Goal: Task Accomplishment & Management: Complete application form

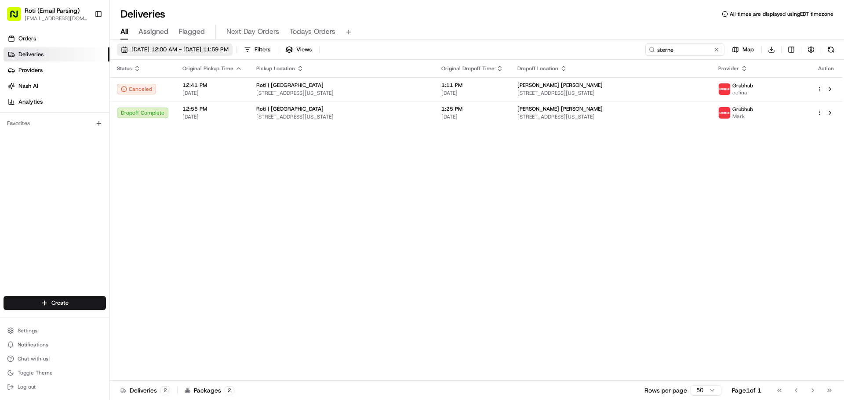
click at [233, 45] on button "[DATE] 12:00 AM - [DATE] 11:59 PM" at bounding box center [175, 50] width 116 height 12
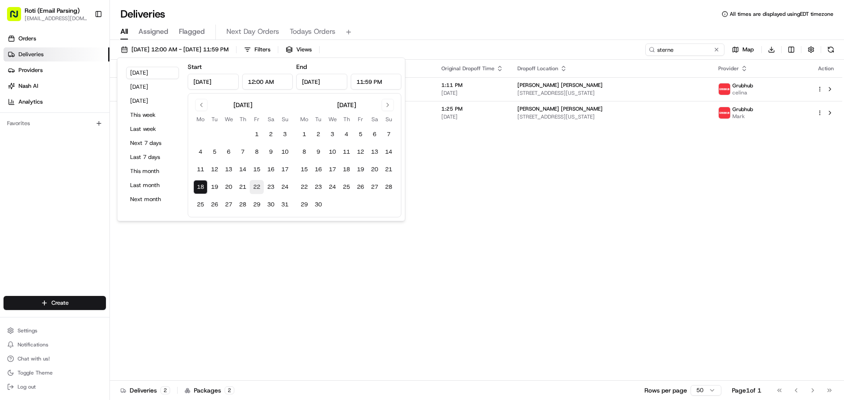
click at [254, 185] on button "22" at bounding box center [257, 187] width 14 height 14
type input "[DATE]"
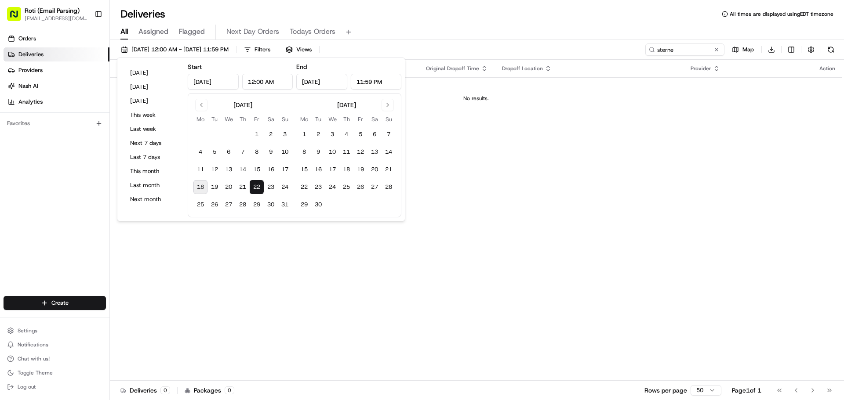
click at [435, 40] on div "[DATE] 12:00 AM - [DATE] 11:59 PM Filters Views sterne Map Download Status Orig…" at bounding box center [477, 221] width 734 height 362
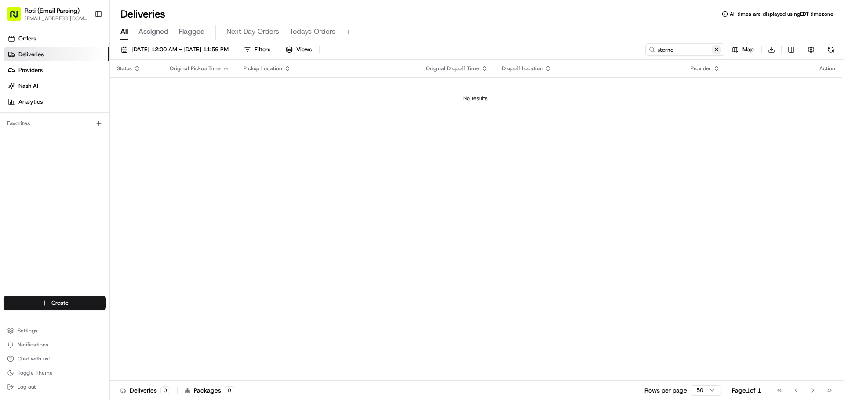
click at [717, 49] on button at bounding box center [716, 49] width 9 height 9
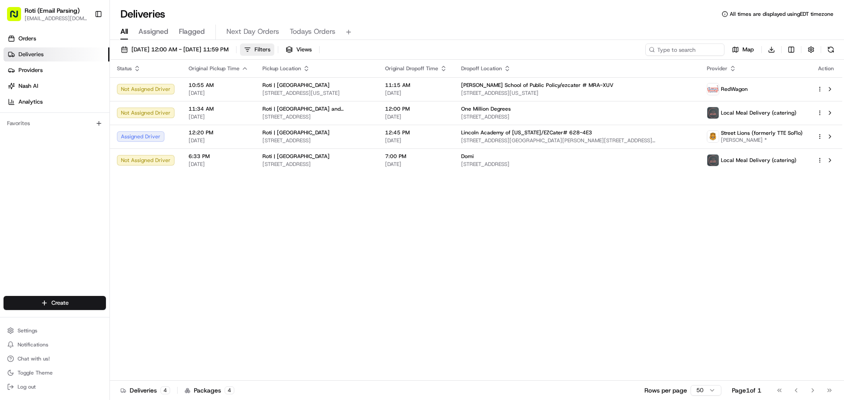
click at [270, 48] on span "Filters" at bounding box center [263, 50] width 16 height 8
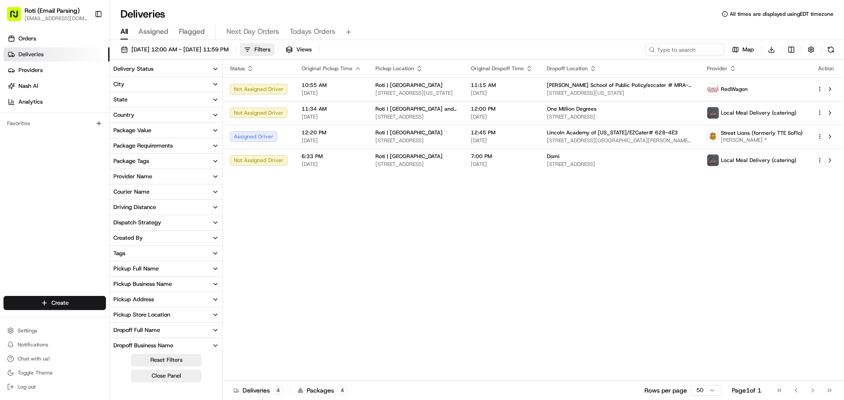
click at [351, 213] on div "Status Original Pickup Time Pickup Location Original Dropoff Time Dropoff Locat…" at bounding box center [532, 220] width 619 height 321
click at [586, 108] on span "One Million Degrees" at bounding box center [572, 109] width 50 height 7
click at [53, 303] on html "Roti (Email Parsing) [EMAIL_ADDRESS][DOMAIN_NAME] Toggle Sidebar Orders Deliver…" at bounding box center [422, 200] width 844 height 400
click at [142, 324] on link "Delivery" at bounding box center [159, 320] width 98 height 16
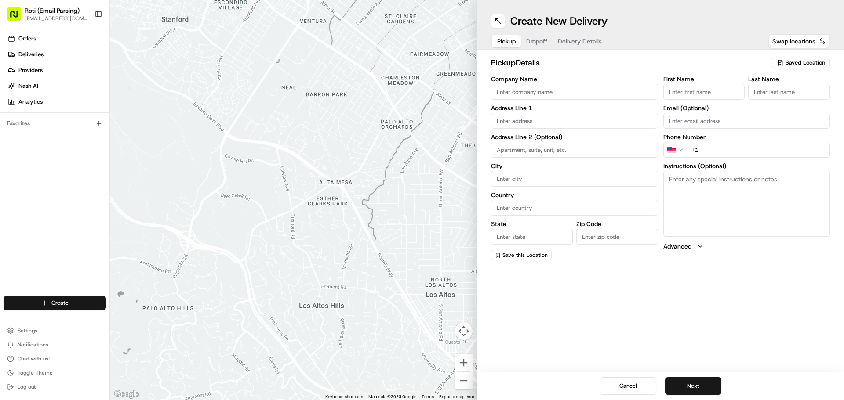
click at [804, 64] on span "Saved Location" at bounding box center [806, 63] width 40 height 8
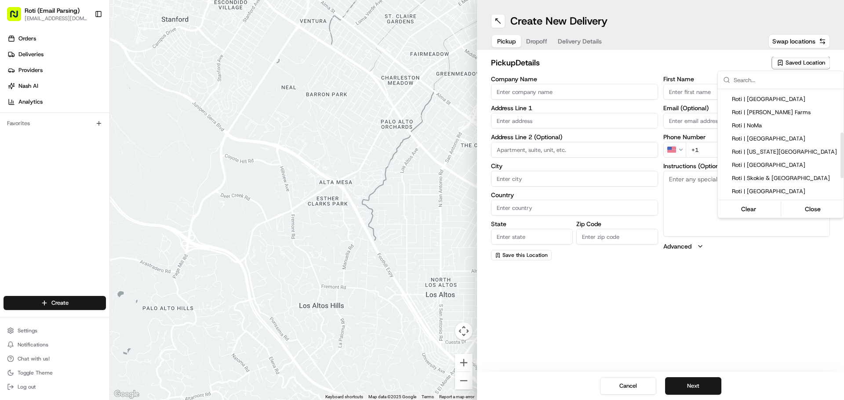
scroll to position [132, 0]
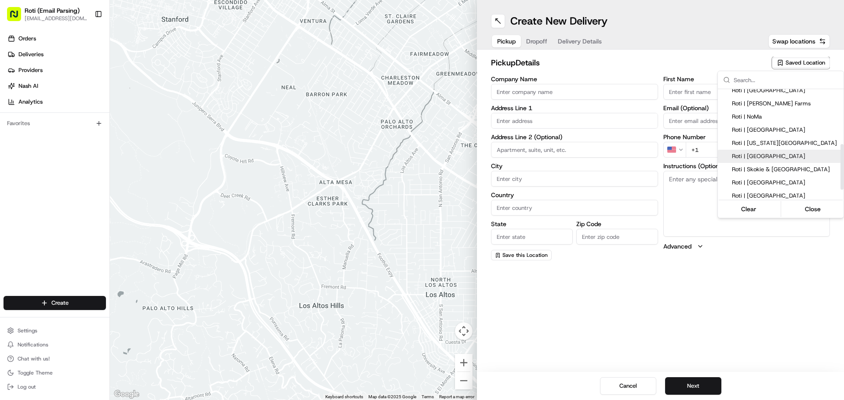
click at [776, 153] on span "Roti | [GEOGRAPHIC_DATA]" at bounding box center [786, 157] width 108 height 8
type input "Roti | [GEOGRAPHIC_DATA]"
type input "[STREET_ADDRESS][PERSON_NAME]"
type input "[GEOGRAPHIC_DATA]"
type input "US"
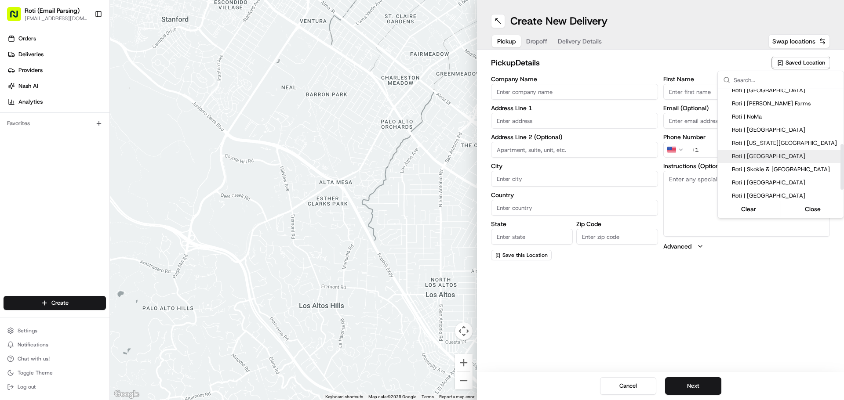
type input "IL"
type input "60173"
type input "Manager"
type input "[PHONE_NUMBER]"
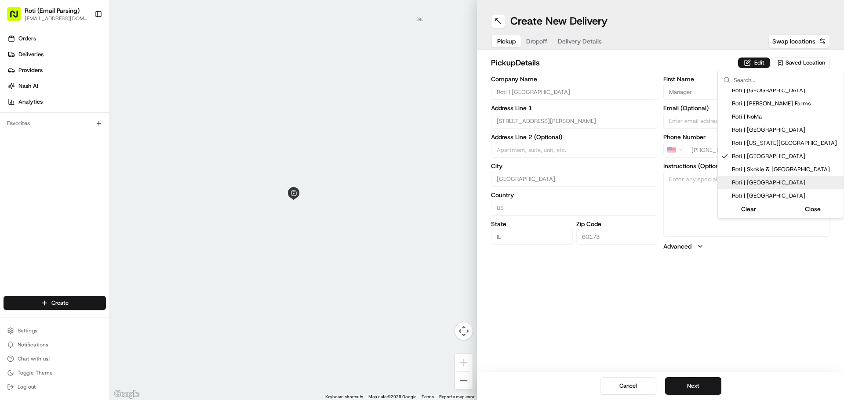
click at [683, 391] on html "Roti (Email Parsing) [EMAIL_ADDRESS][DOMAIN_NAME] Toggle Sidebar Orders Deliver…" at bounding box center [422, 200] width 844 height 400
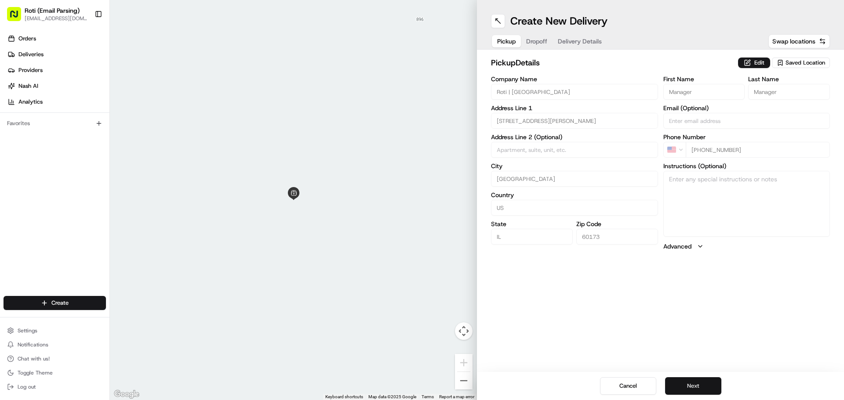
click at [683, 391] on button "Next" at bounding box center [693, 387] width 56 height 18
click at [546, 89] on input "Company Name" at bounding box center [574, 92] width 167 height 16
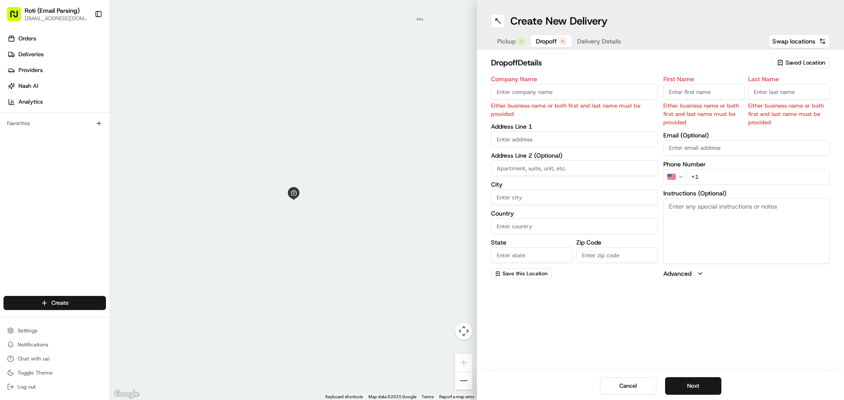
paste input "[PERSON_NAME]"
type input "[PERSON_NAME]"
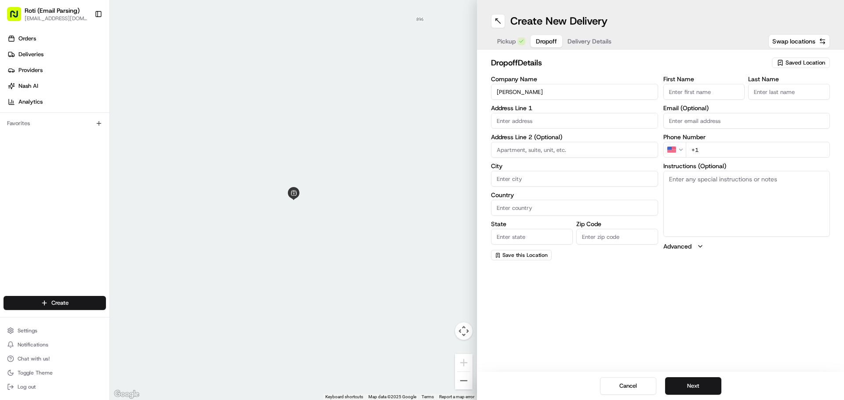
click at [680, 93] on input "First Name" at bounding box center [704, 92] width 82 height 16
paste input "[PERSON_NAME]"
drag, startPoint x: 713, startPoint y: 92, endPoint x: 692, endPoint y: 94, distance: 20.7
click at [692, 94] on input "[PERSON_NAME]" at bounding box center [704, 92] width 82 height 16
type input "[PERSON_NAME]"
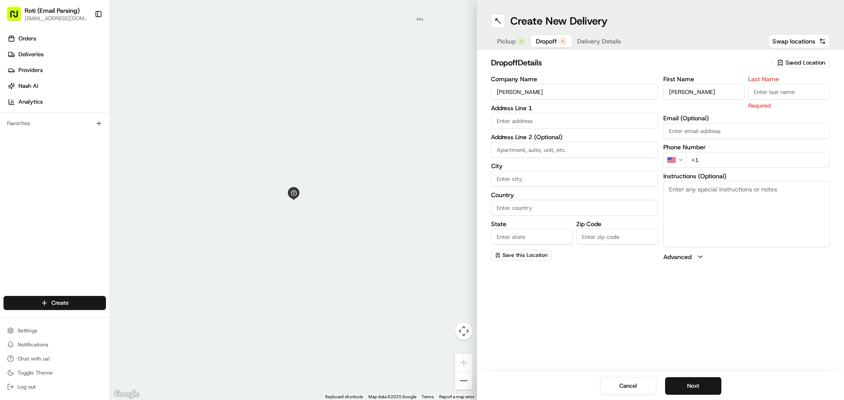
paste input "Delporte"
type input "Delporte"
click at [569, 116] on input "text" at bounding box center [574, 121] width 167 height 16
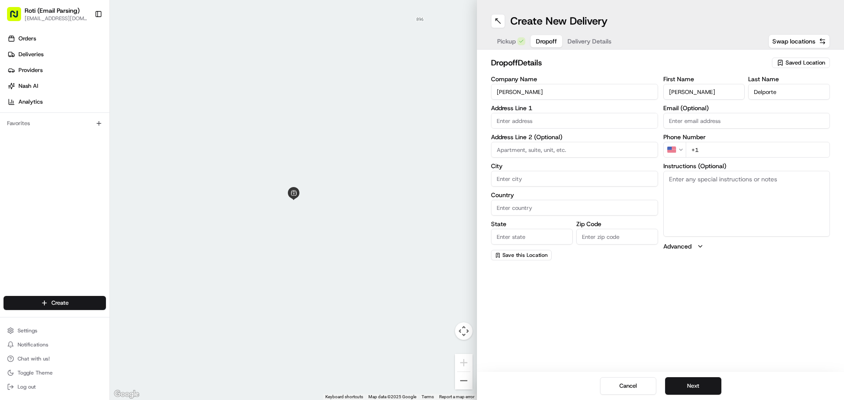
paste input "[STREET_ADDRESS]"
click at [547, 130] on div "Company Name [PERSON_NAME] Address Line [GEOGRAPHIC_DATA][STREET_ADDRESS] Addre…" at bounding box center [574, 168] width 167 height 185
click at [547, 124] on input "[STREET_ADDRESS]" at bounding box center [574, 121] width 167 height 16
click at [554, 141] on div "[STREET_ADDRESS]" at bounding box center [574, 139] width 163 height 13
type input "[STREET_ADDRESS]"
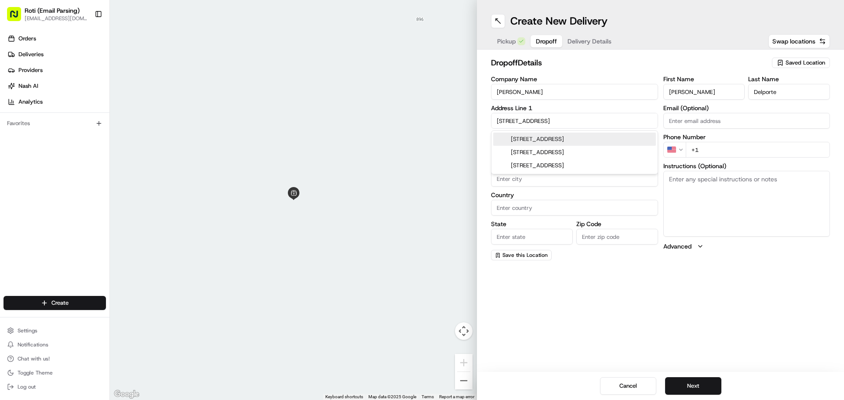
type input "Itasca"
type input "[GEOGRAPHIC_DATA]"
type input "IL"
type input "60143"
type input "[STREET_ADDRESS]"
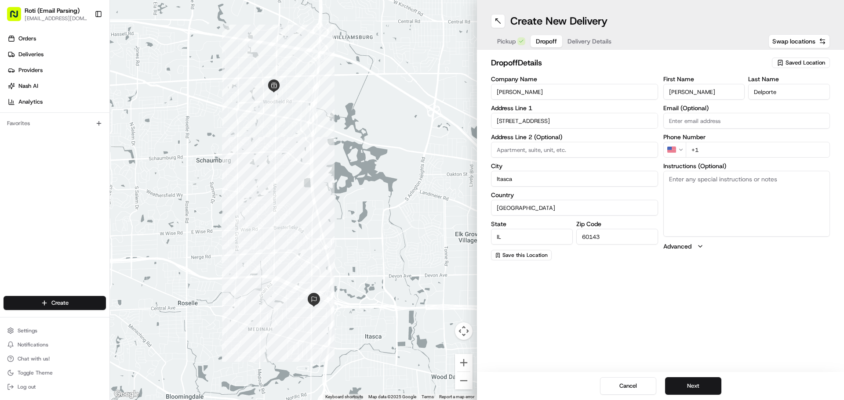
click at [707, 150] on input "+1" at bounding box center [758, 150] width 145 height 16
paste input "[PHONE_NUMBER]"
type input "[PHONE_NUMBER]"
click at [722, 213] on textarea "Instructions (Optional)" at bounding box center [746, 204] width 167 height 66
type textarea "Call customer upon [DOMAIN_NAME]"
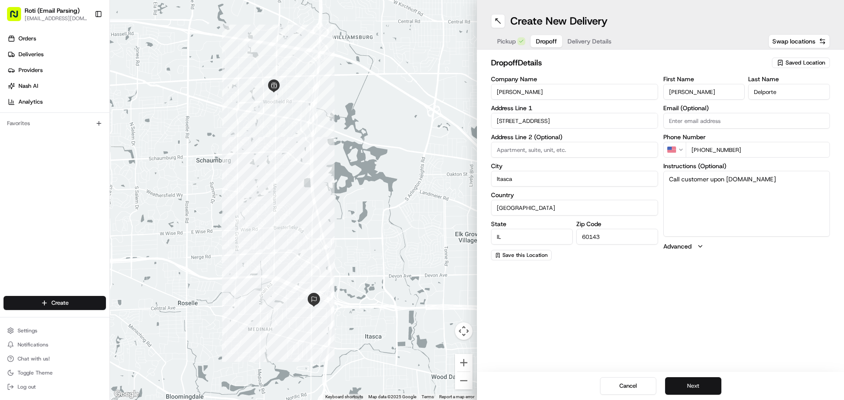
click at [706, 381] on button "Next" at bounding box center [693, 387] width 56 height 18
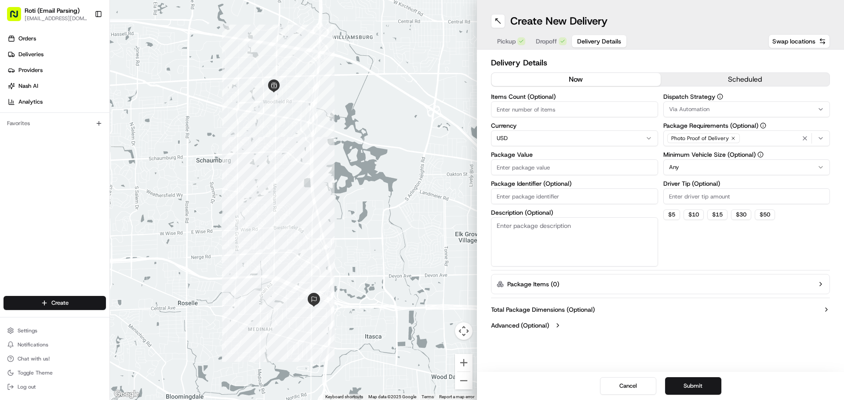
click at [671, 80] on button "scheduled" at bounding box center [745, 79] width 169 height 13
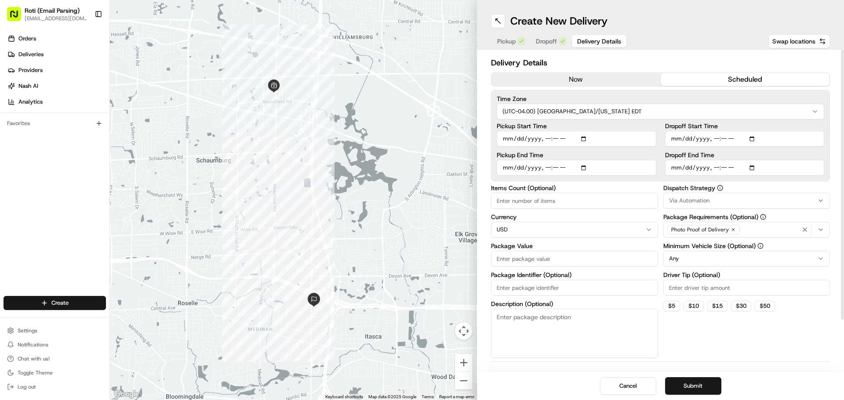
click at [602, 112] on html "Roti (Email Parsing) [EMAIL_ADDRESS][DOMAIN_NAME] Toggle Sidebar Orders Deliver…" at bounding box center [422, 200] width 844 height 400
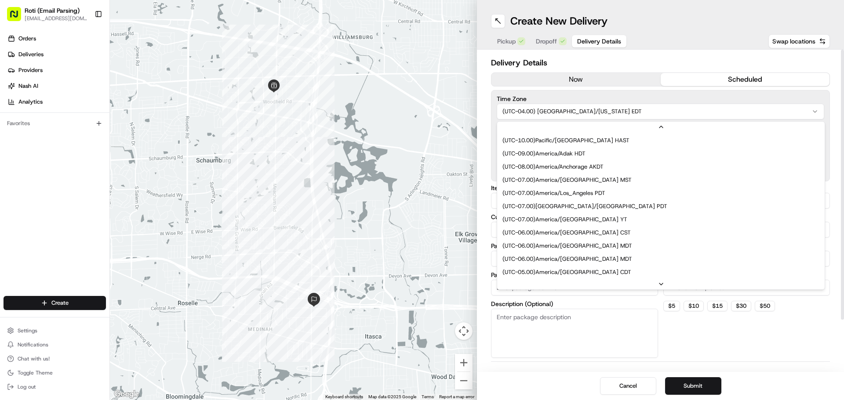
scroll to position [53, 0]
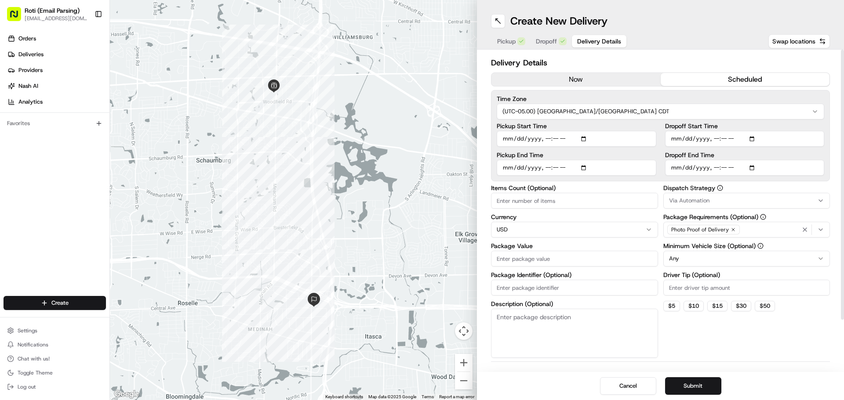
click at [725, 205] on button "Via Automation" at bounding box center [746, 201] width 167 height 16
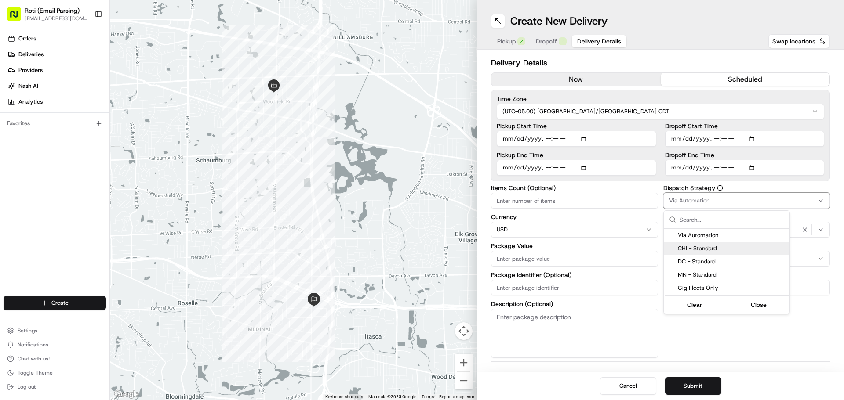
click at [712, 251] on span "CHI - Standard" at bounding box center [732, 249] width 108 height 8
click at [757, 140] on html "Roti (Email Parsing) [EMAIL_ADDRESS][DOMAIN_NAME] Toggle Sidebar Orders Deliver…" at bounding box center [422, 200] width 844 height 400
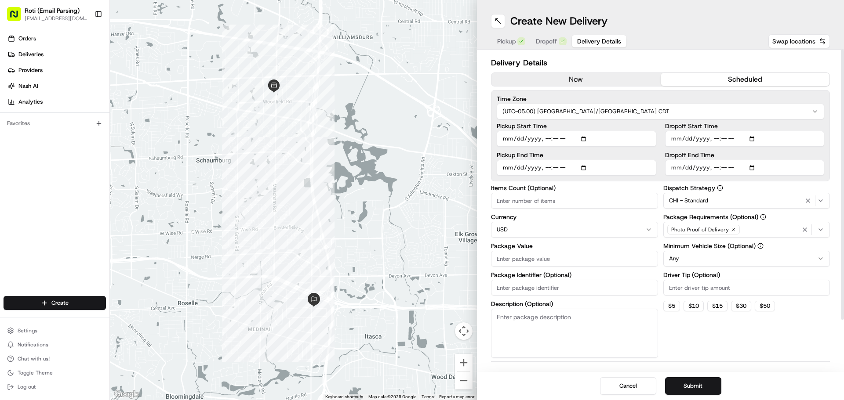
click at [755, 138] on input "Dropoff Start Time" at bounding box center [745, 139] width 160 height 16
click at [752, 139] on input "Dropoff Start Time" at bounding box center [745, 139] width 160 height 16
type input "[DATE]T11:45"
click at [784, 128] on label "Dropoff Start Time" at bounding box center [745, 126] width 160 height 6
click at [784, 131] on input "Dropoff Start Time" at bounding box center [745, 139] width 160 height 16
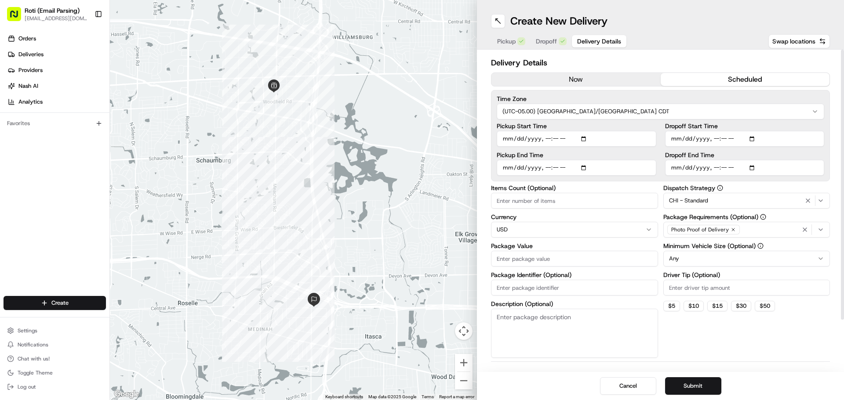
click at [753, 165] on input "Dropoff End Time" at bounding box center [745, 168] width 160 height 16
type input "[DATE]T12:00"
click at [798, 156] on label "Dropoff End Time" at bounding box center [745, 155] width 160 height 6
click at [798, 160] on input "Dropoff End Time" at bounding box center [745, 168] width 160 height 16
click at [680, 283] on input "Driver Tip (Optional)" at bounding box center [746, 288] width 167 height 16
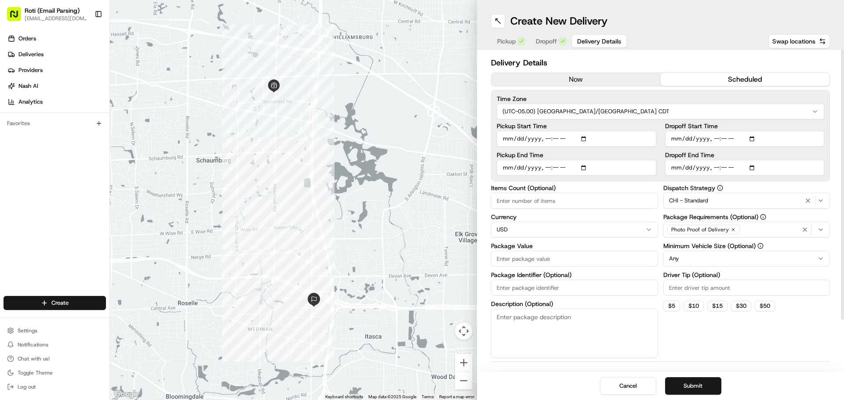
click at [684, 253] on html "Roti (Email Parsing) [EMAIL_ADDRESS][DOMAIN_NAME] Toggle Sidebar Orders Deliver…" at bounding box center [422, 200] width 844 height 400
click at [675, 282] on input "Driver Tip (Optional)" at bounding box center [746, 288] width 167 height 16
click at [572, 293] on input "Package Identifier (Optional)" at bounding box center [574, 288] width 167 height 16
paste input "[PERSON_NAME]"
type input "[PERSON_NAME]"
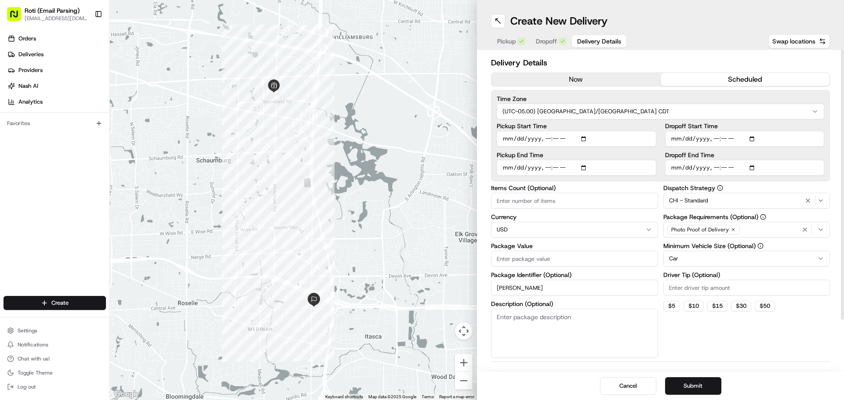
click at [515, 252] on input "Package Value" at bounding box center [574, 259] width 167 height 16
type input "1285.20"
click at [544, 200] on input "Items Count (Optional)" at bounding box center [574, 201] width 167 height 16
type input "13"
drag, startPoint x: 505, startPoint y: 207, endPoint x: 482, endPoint y: 211, distance: 23.2
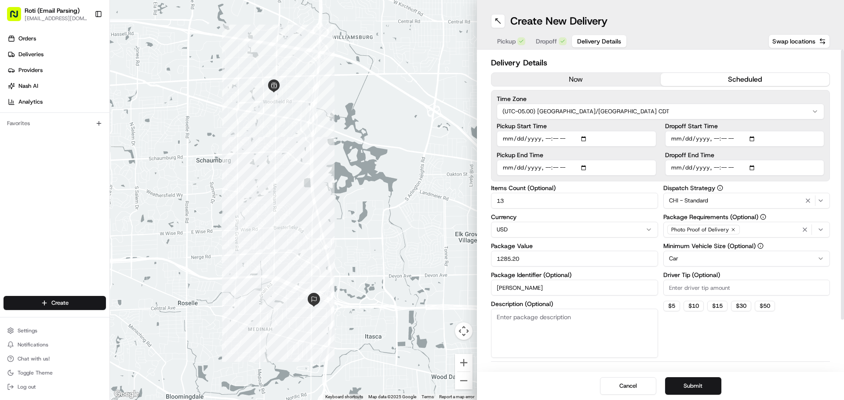
click at [482, 211] on div "Delivery Details now scheduled Time Zone (UTC-05.00) America/[GEOGRAPHIC_DATA] …" at bounding box center [660, 211] width 367 height 323
type input "18"
click at [549, 296] on div "Items Count (Optional) 18 Currency USD Package Value 1285.20 Package Identifier…" at bounding box center [574, 271] width 167 height 173
click at [705, 383] on button "Submit" at bounding box center [693, 387] width 56 height 18
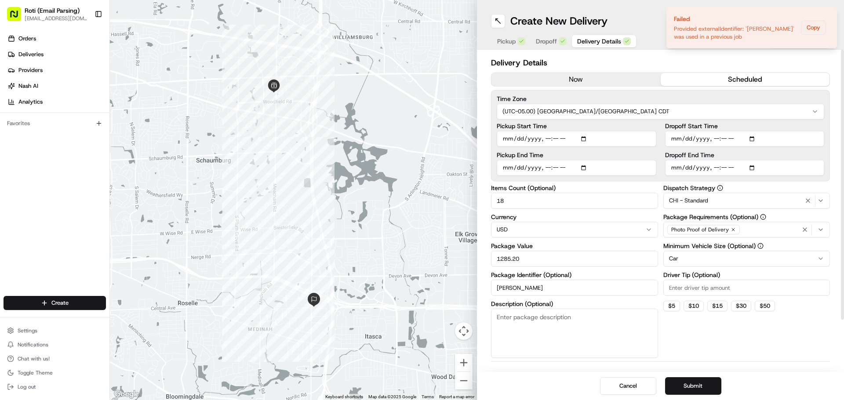
click at [548, 287] on input "[PERSON_NAME]" at bounding box center [574, 288] width 167 height 16
type input "Henricksen8.20"
click at [704, 387] on button "Submit" at bounding box center [693, 387] width 56 height 18
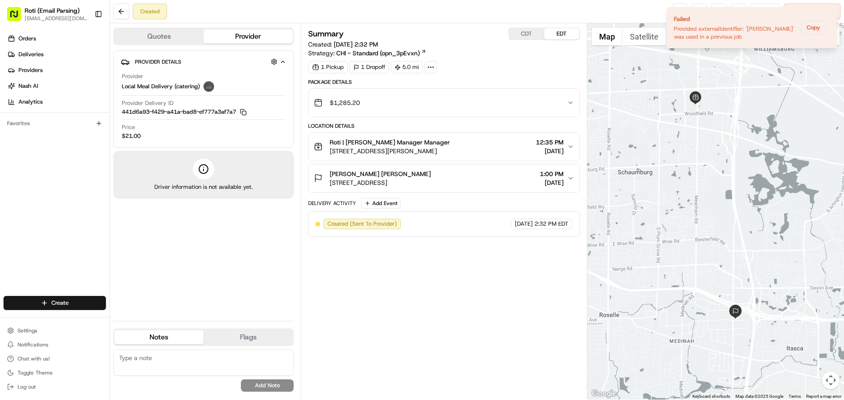
click at [524, 38] on button "CDT" at bounding box center [526, 33] width 35 height 11
click at [126, 10] on button at bounding box center [121, 12] width 16 height 16
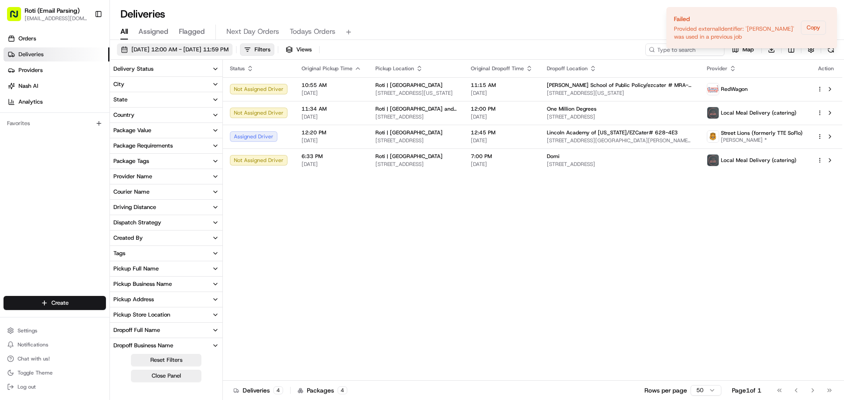
click at [148, 45] on button "[DATE] 12:00 AM - [DATE] 11:59 PM" at bounding box center [175, 50] width 116 height 12
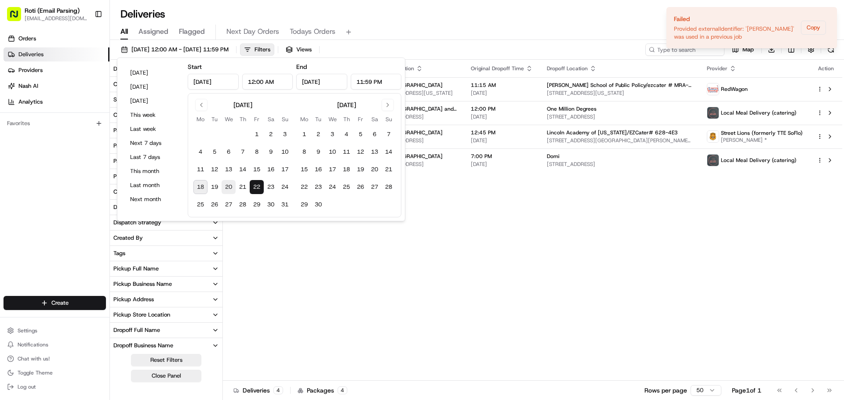
click at [231, 189] on button "20" at bounding box center [229, 187] width 14 height 14
type input "[DATE]"
click at [231, 188] on button "20" at bounding box center [229, 187] width 14 height 14
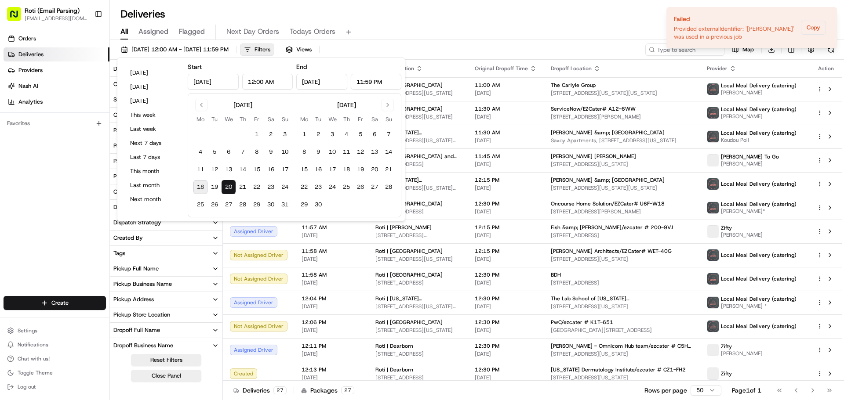
click at [534, 36] on div "All Assigned Flagged Next Day Orders Todays Orders" at bounding box center [477, 32] width 734 height 15
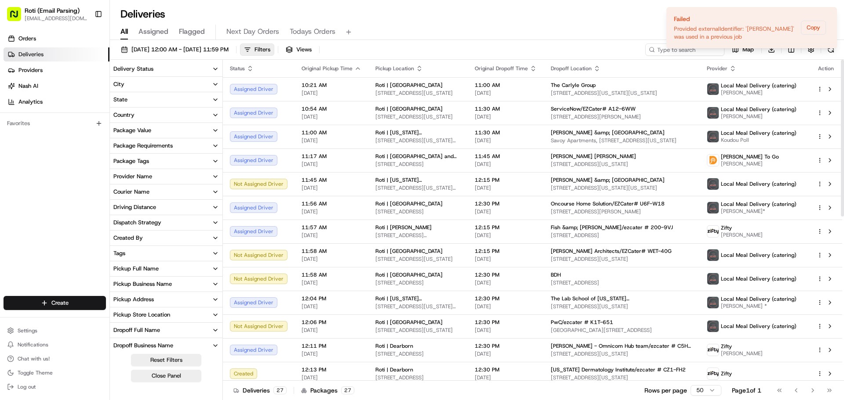
click at [667, 52] on ol "Failed Provided externalIdentifier: '[PERSON_NAME]' was used in a previous job …" at bounding box center [751, 27] width 185 height 55
click at [668, 51] on ol "Failed Provided externalIdentifier: '[PERSON_NAME]' was used in a previous job …" at bounding box center [751, 27] width 185 height 55
drag, startPoint x: 829, startPoint y: 14, endPoint x: 824, endPoint y: 17, distance: 6.0
click at [829, 14] on icon "Notifications (F8)" at bounding box center [829, 14] width 7 height 7
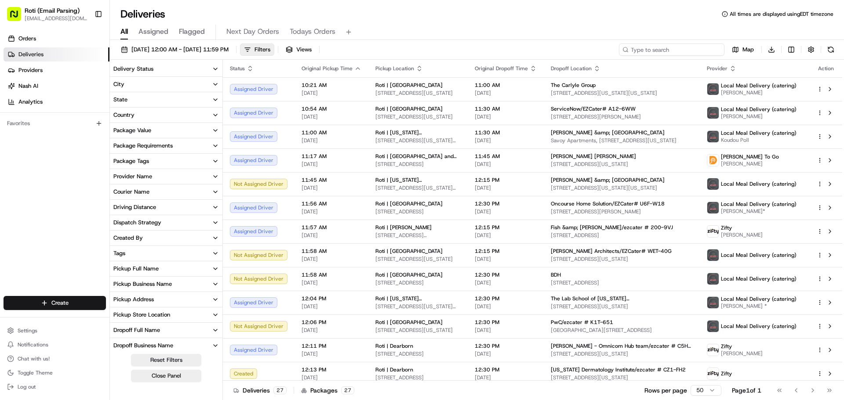
click at [695, 45] on input at bounding box center [672, 50] width 106 height 12
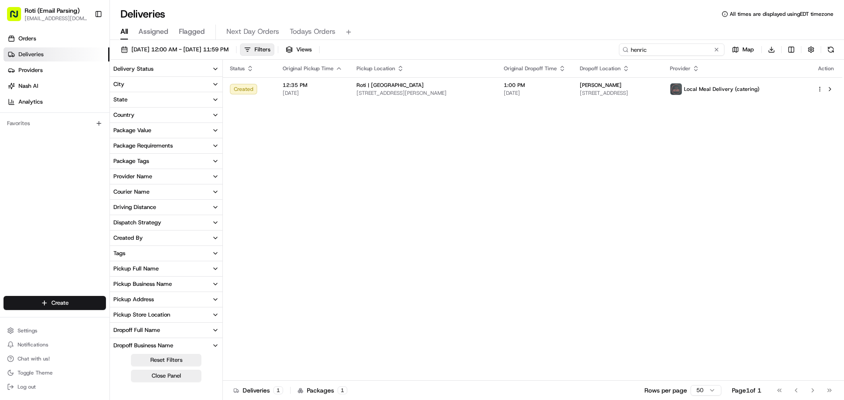
type input "henric"
